Goal: Task Accomplishment & Management: Manage account settings

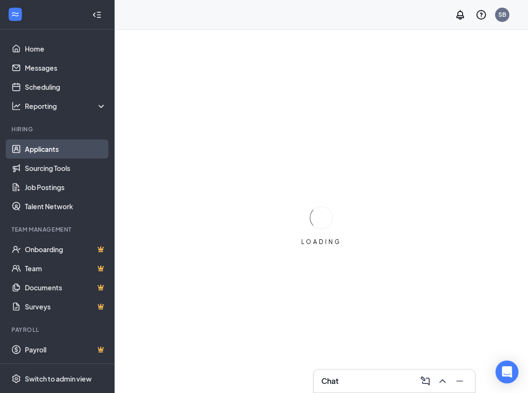
click at [59, 147] on link "Applicants" at bounding box center [66, 148] width 82 height 19
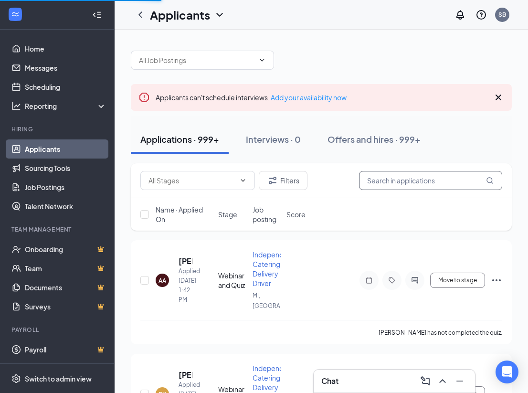
click at [403, 183] on input "text" at bounding box center [430, 180] width 143 height 19
paste input "[PERSON_NAME]"
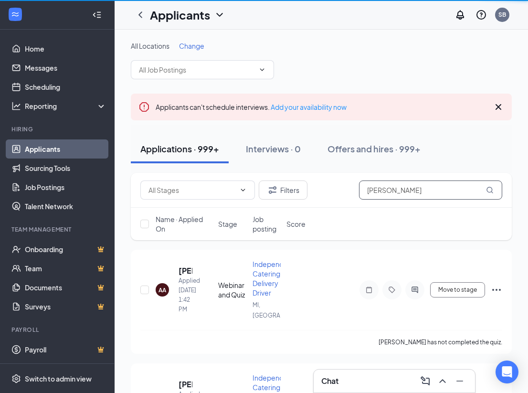
type input "[PERSON_NAME]"
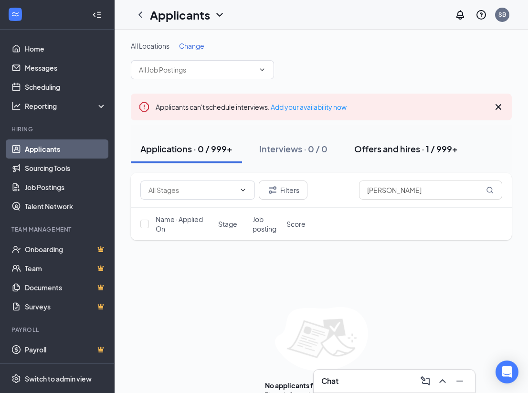
click at [408, 149] on div "Offers and hires · 1 / 999+" at bounding box center [406, 149] width 104 height 12
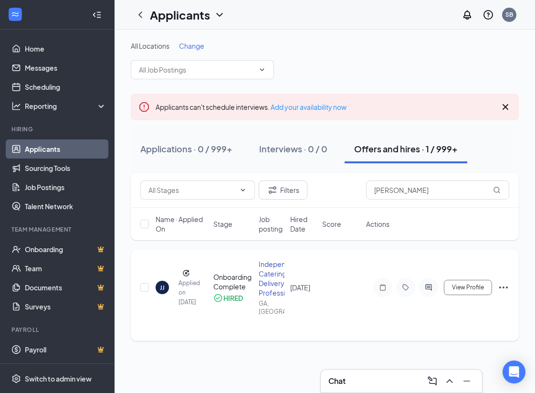
click at [161, 290] on div "JJ" at bounding box center [162, 287] width 5 height 8
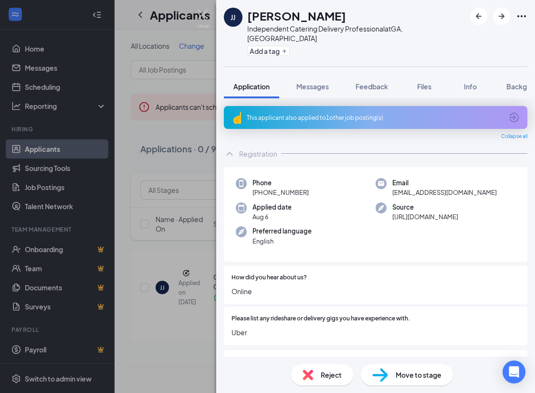
click at [399, 376] on span "Move to stage" at bounding box center [419, 374] width 46 height 10
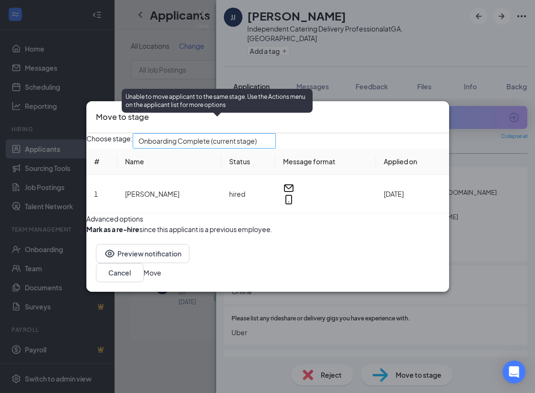
click at [240, 134] on span "Onboarding Complete (current stage)" at bounding box center [197, 141] width 118 height 14
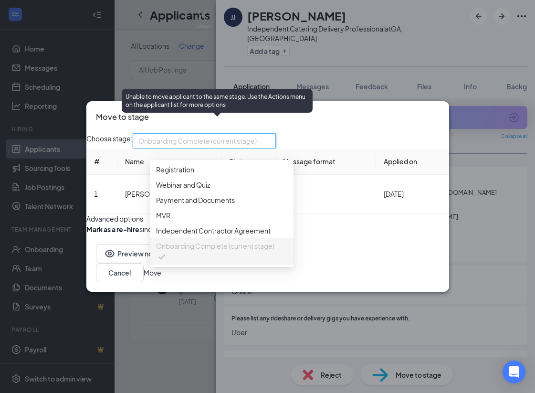
scroll to position [10, 0]
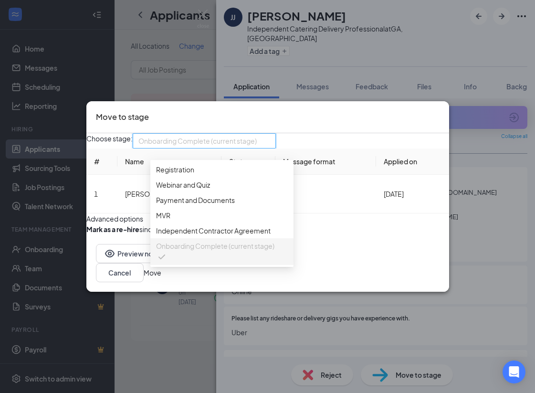
click at [369, 101] on div "Move to stage" at bounding box center [267, 117] width 363 height 32
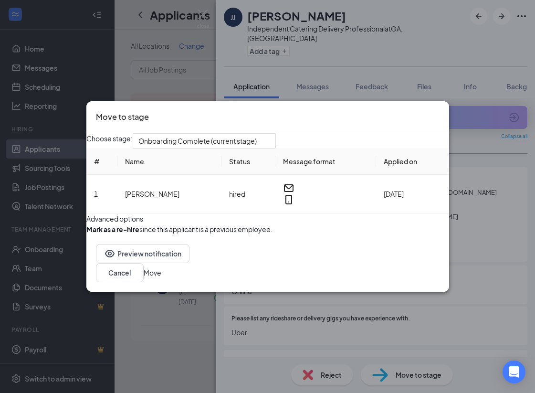
click at [440, 111] on icon "Cross" at bounding box center [440, 111] width 0 height 0
